Goal: Check status: Check status

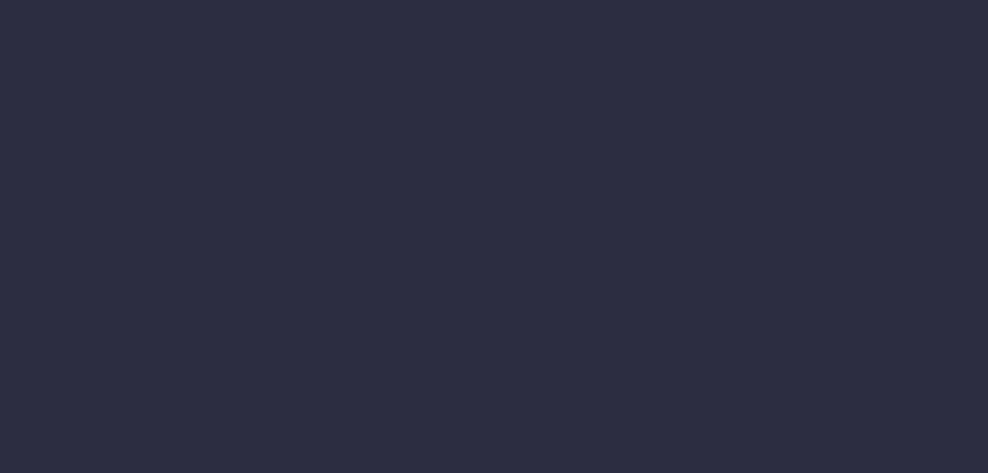
type input "[DATE]"
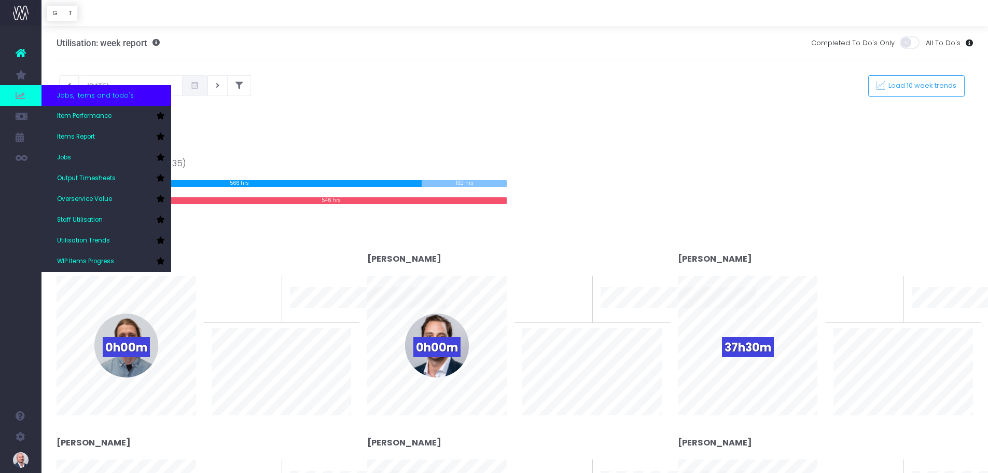
click at [26, 96] on span at bounding box center [20, 95] width 41 height 21
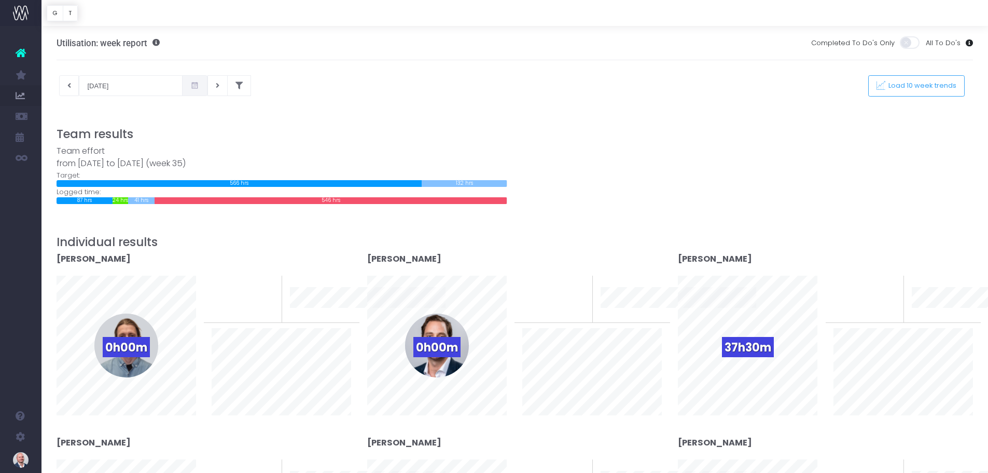
drag, startPoint x: 426, startPoint y: 127, endPoint x: 715, endPoint y: 98, distance: 290.9
click at [898, 82] on span "Load 10 week trends" at bounding box center [921, 85] width 72 height 9
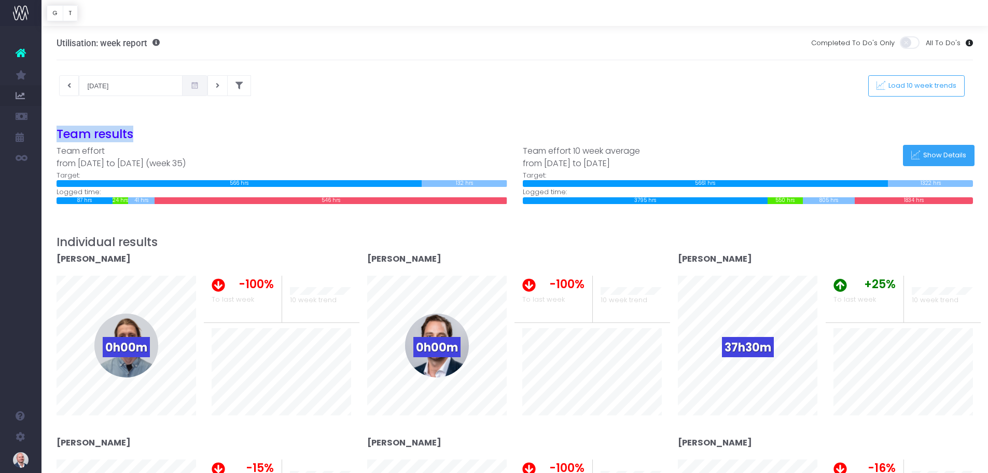
click at [940, 156] on span "Show Details" at bounding box center [943, 155] width 47 height 9
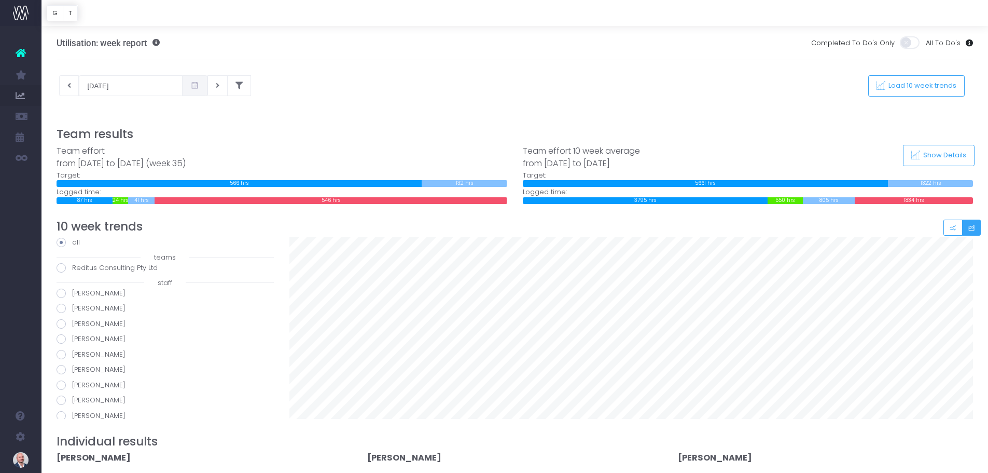
click at [62, 310] on span at bounding box center [61, 307] width 9 height 9
click at [72, 310] on input "[PERSON_NAME]" at bounding box center [75, 306] width 7 height 7
radio input "true"
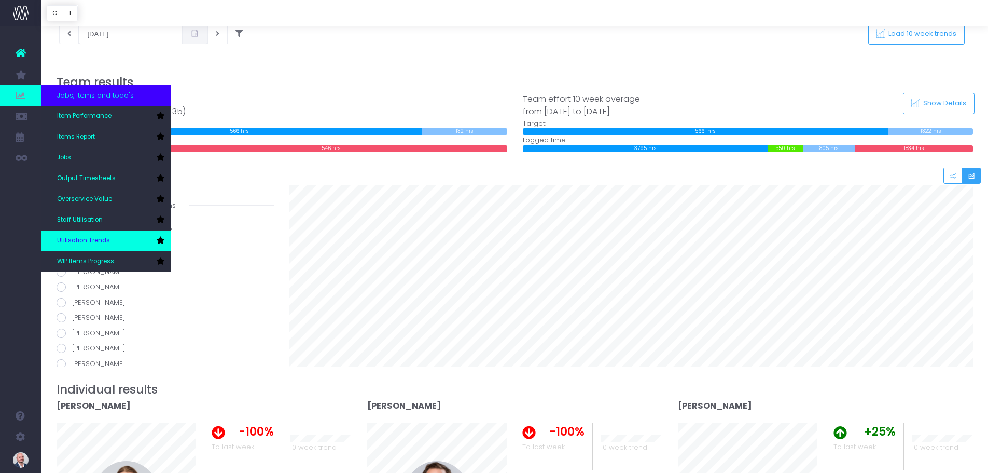
click at [98, 232] on link "Utilisation Trends" at bounding box center [106, 240] width 130 height 21
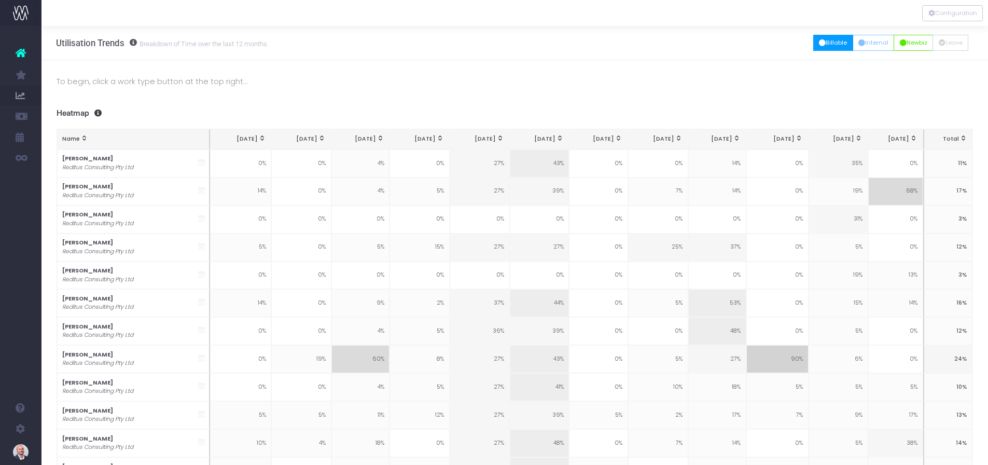
click at [825, 41] on button "Billable" at bounding box center [833, 43] width 40 height 16
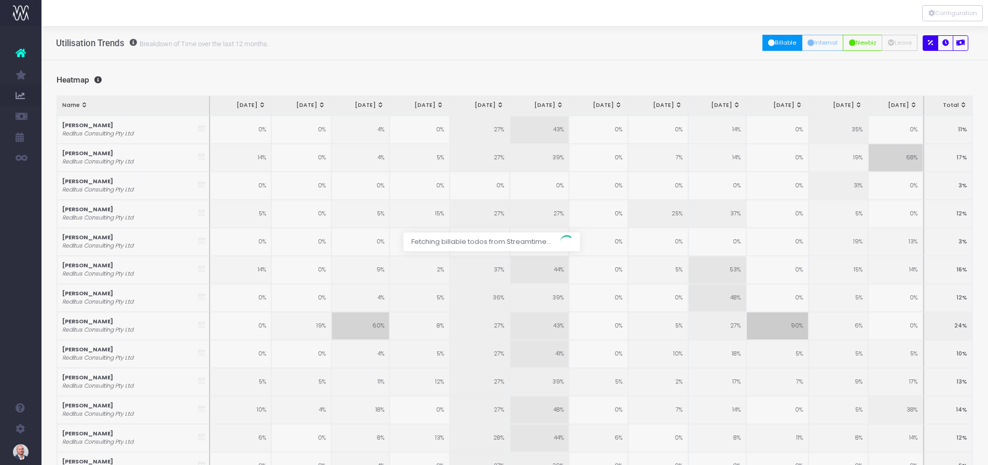
click at [815, 43] on div at bounding box center [494, 232] width 988 height 465
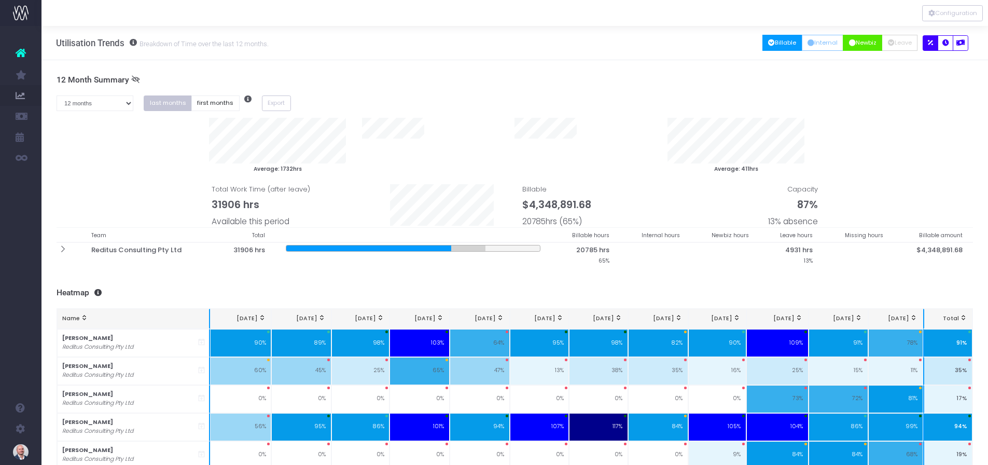
click at [857, 47] on button "Newbiz" at bounding box center [862, 43] width 39 height 16
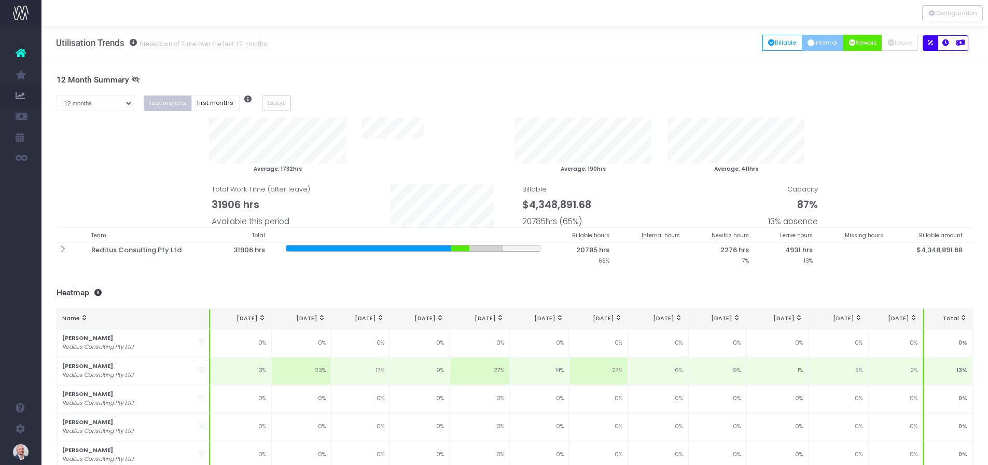
click at [820, 43] on button "Internal" at bounding box center [823, 43] width 42 height 16
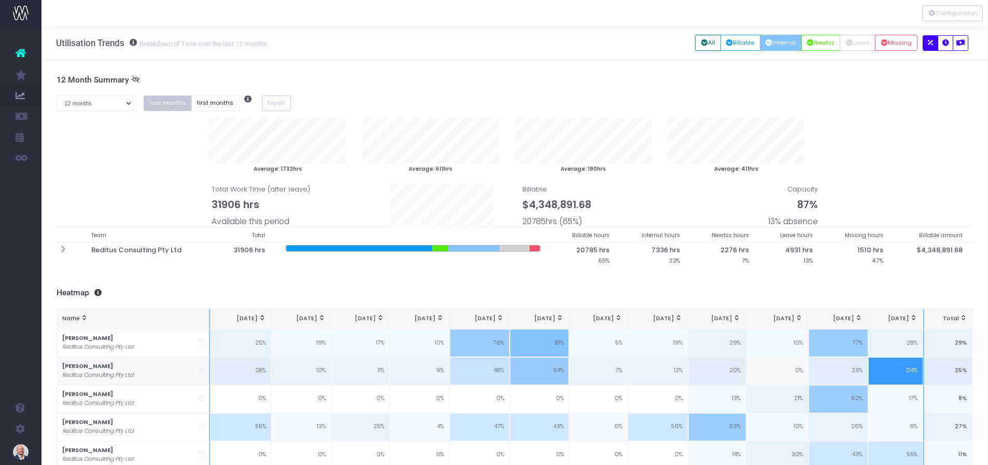
click at [127, 370] on td "Ashley Barber Reditus Consulting Pty Ltd" at bounding box center [134, 371] width 154 height 28
click at [59, 249] on icon at bounding box center [62, 249] width 9 height 9
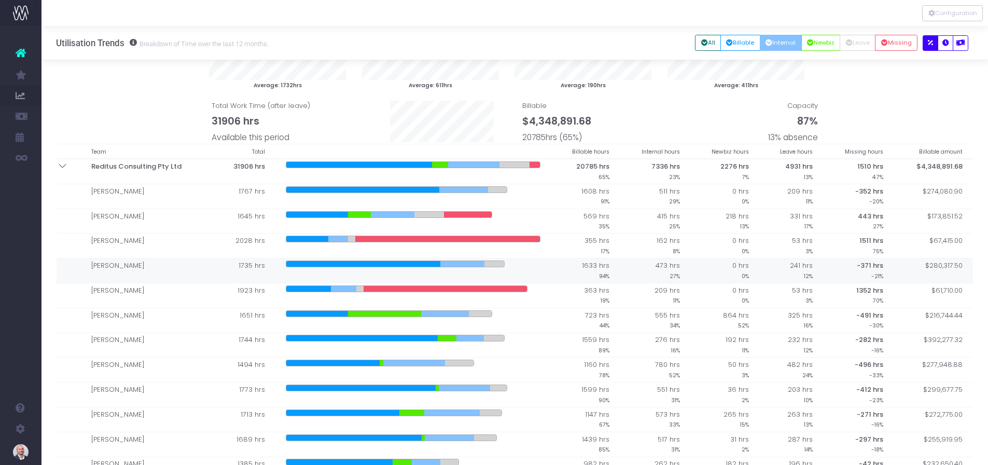
scroll to position [52, 0]
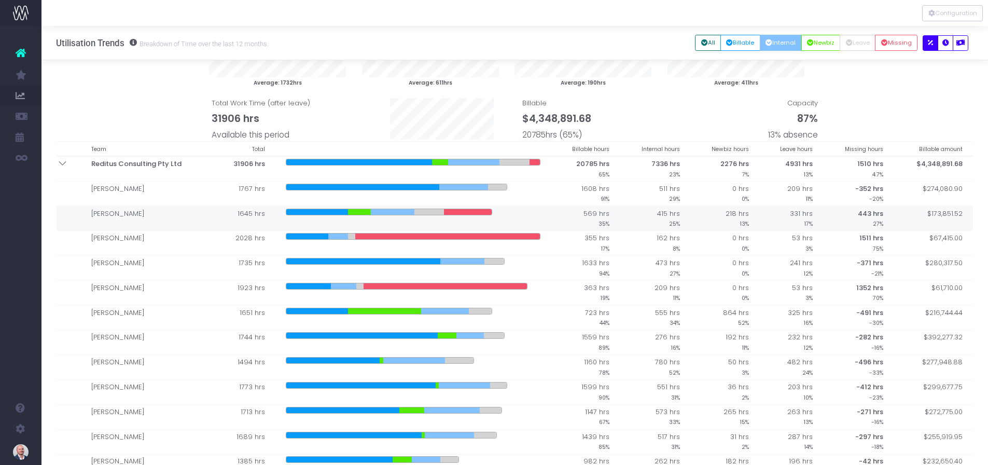
click at [151, 215] on td "[PERSON_NAME]" at bounding box center [147, 218] width 132 height 25
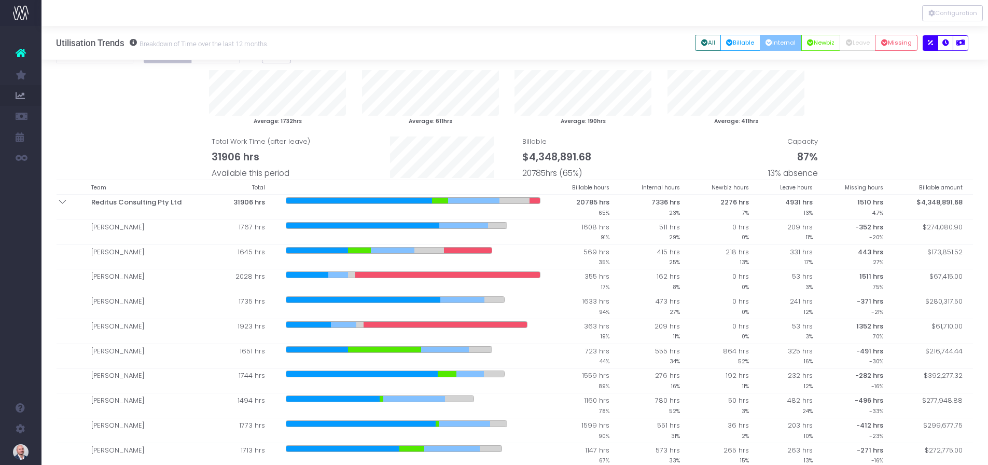
scroll to position [0, 0]
